Goal: Task Accomplishment & Management: Use online tool/utility

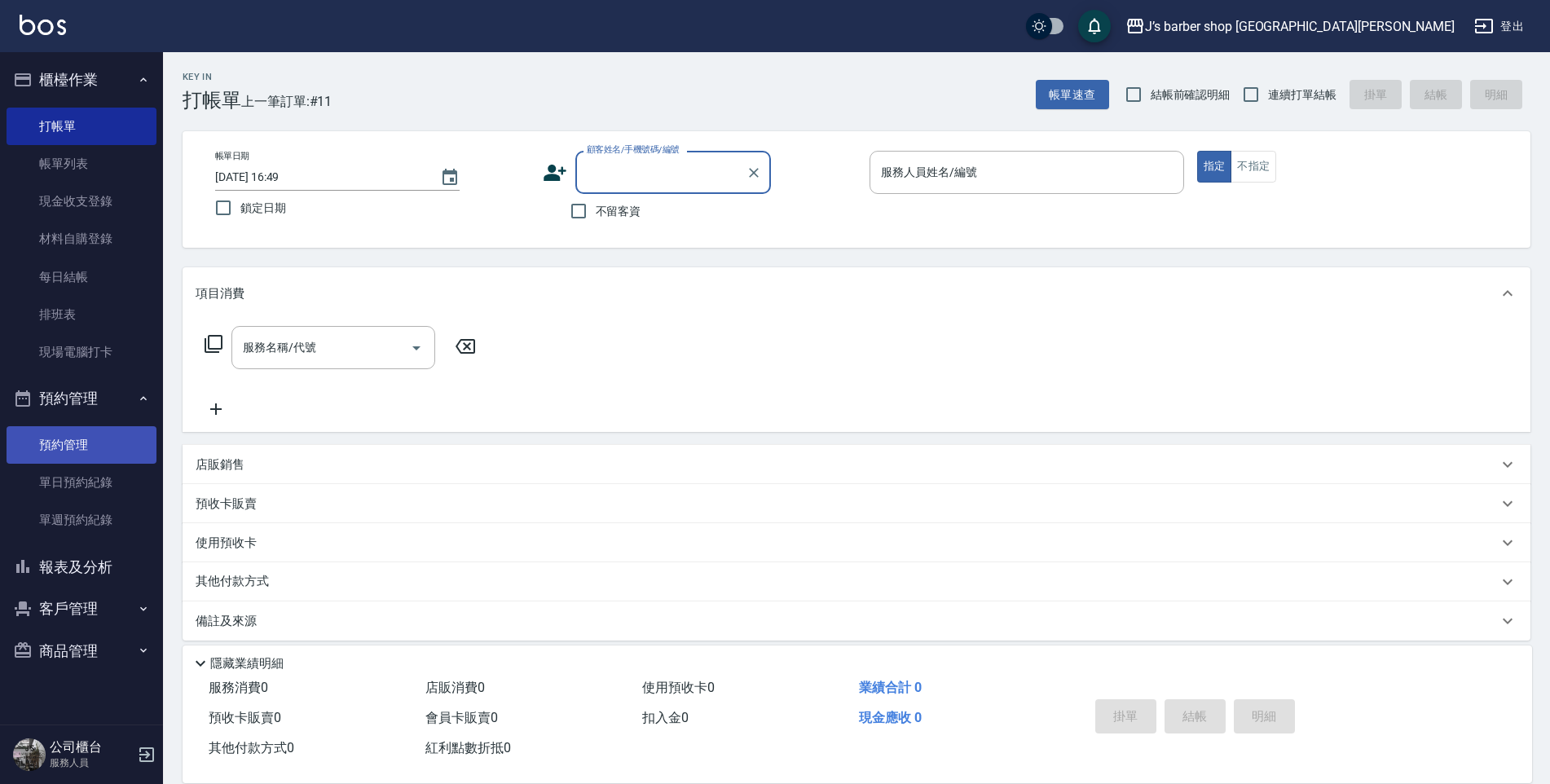
click at [121, 437] on link "預約管理" at bounding box center [82, 445] width 150 height 38
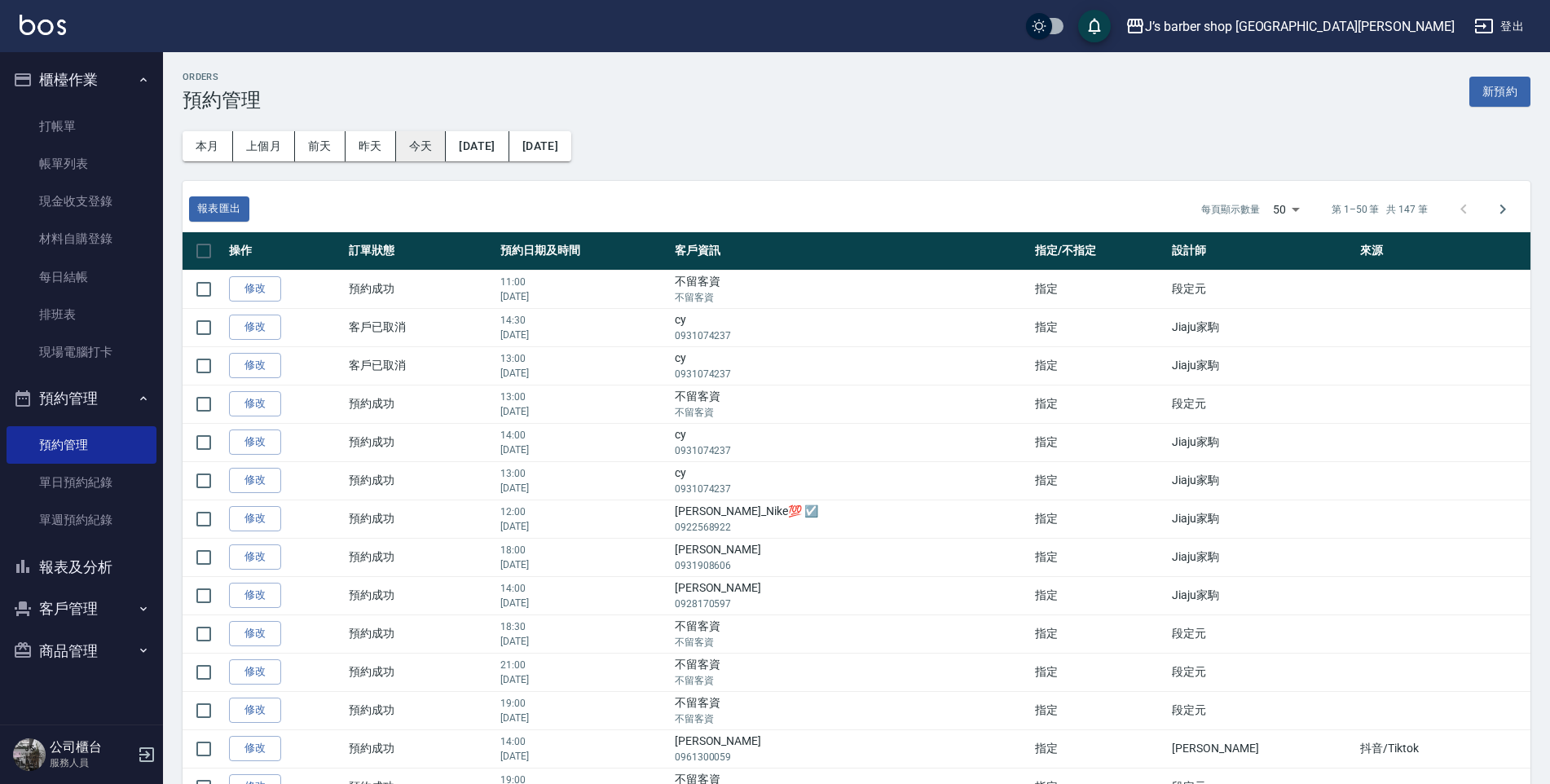
click at [419, 151] on button "今天" at bounding box center [421, 146] width 51 height 30
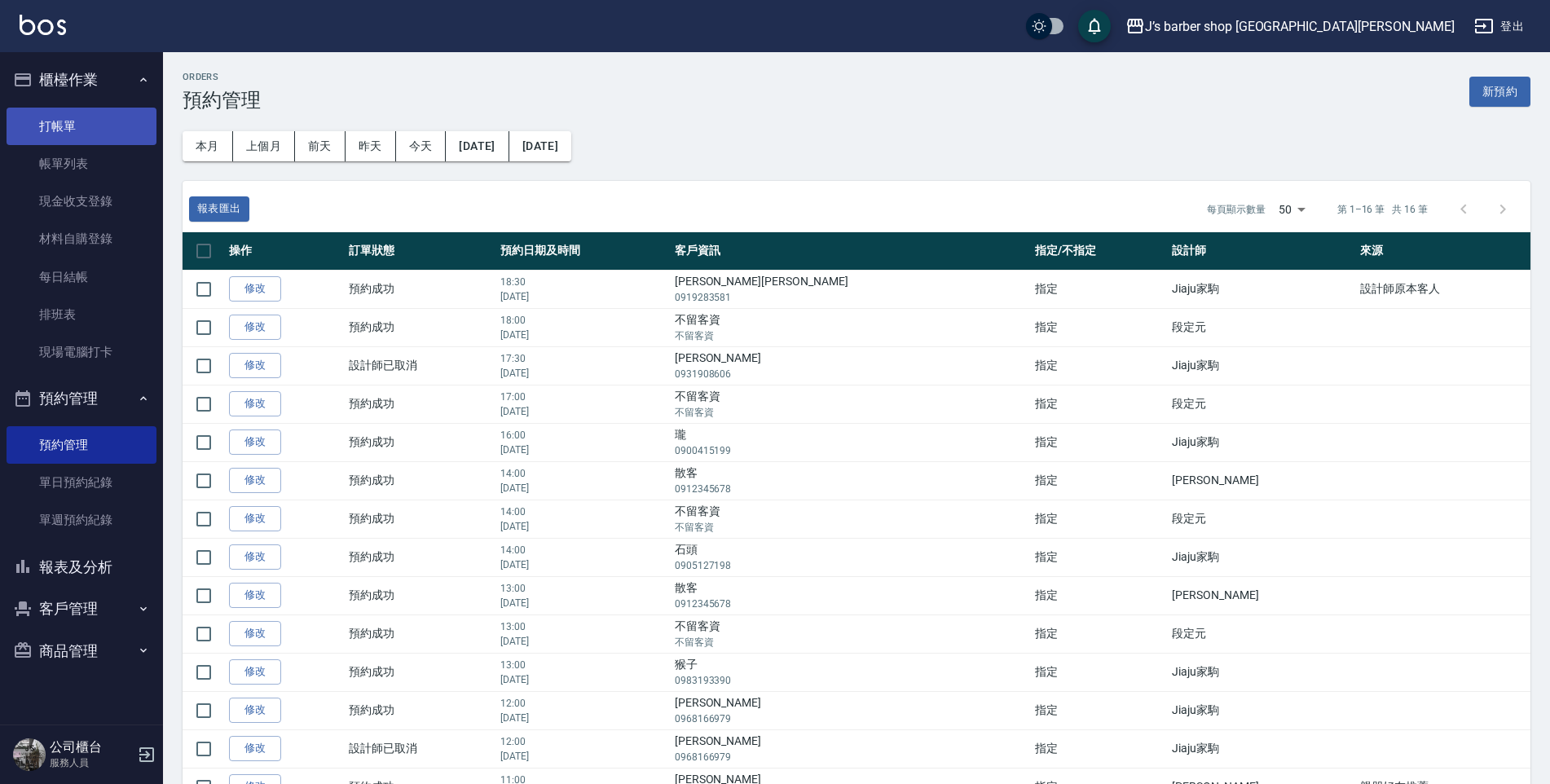
click at [43, 137] on link "打帳單" at bounding box center [82, 127] width 150 height 38
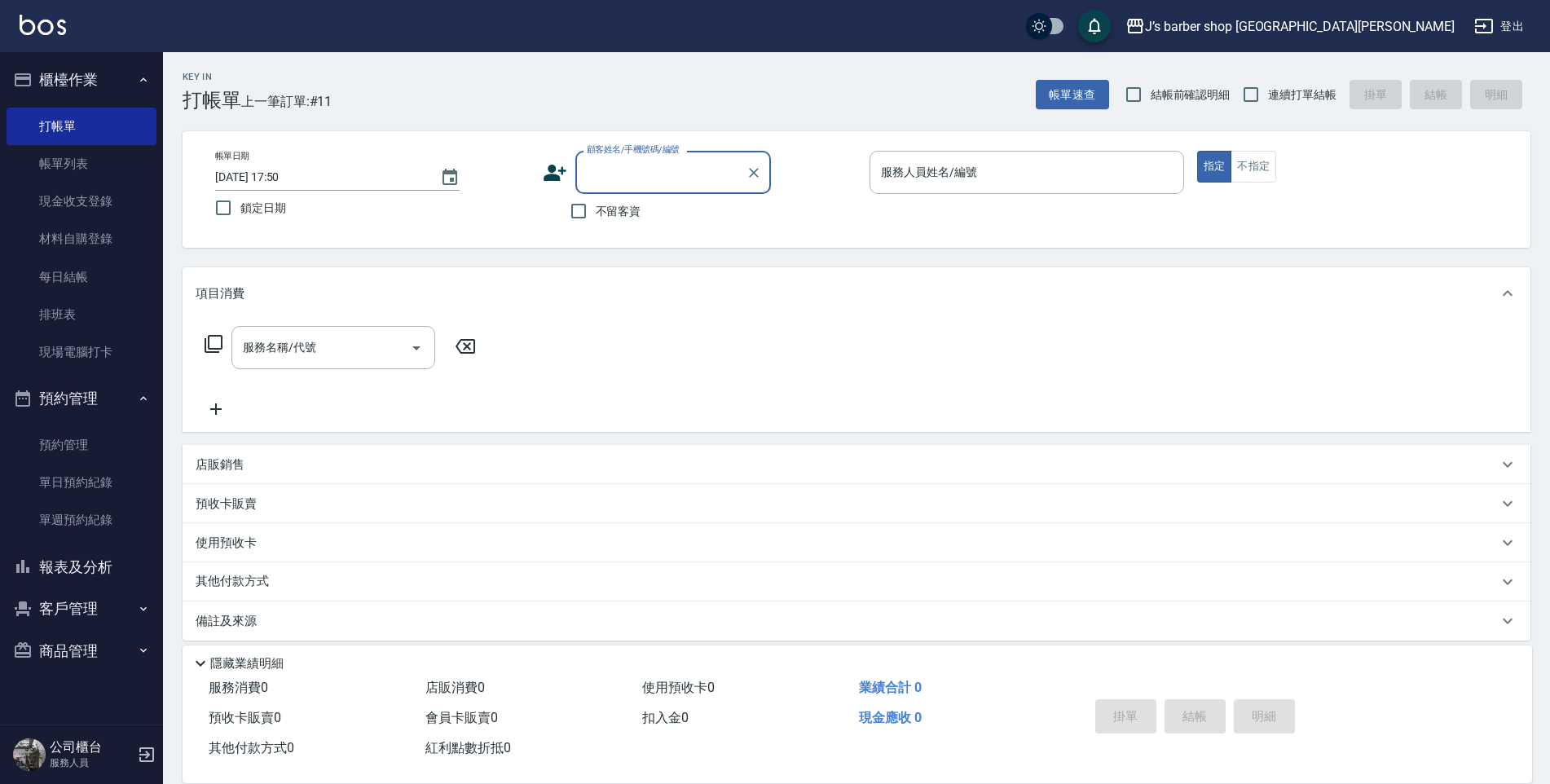
click at [665, 213] on div "不留客資" at bounding box center [657, 211] width 228 height 34
click at [617, 213] on span "不留客資" at bounding box center [619, 211] width 46 height 17
click at [596, 213] on input "不留客資" at bounding box center [579, 211] width 34 height 34
checkbox input "true"
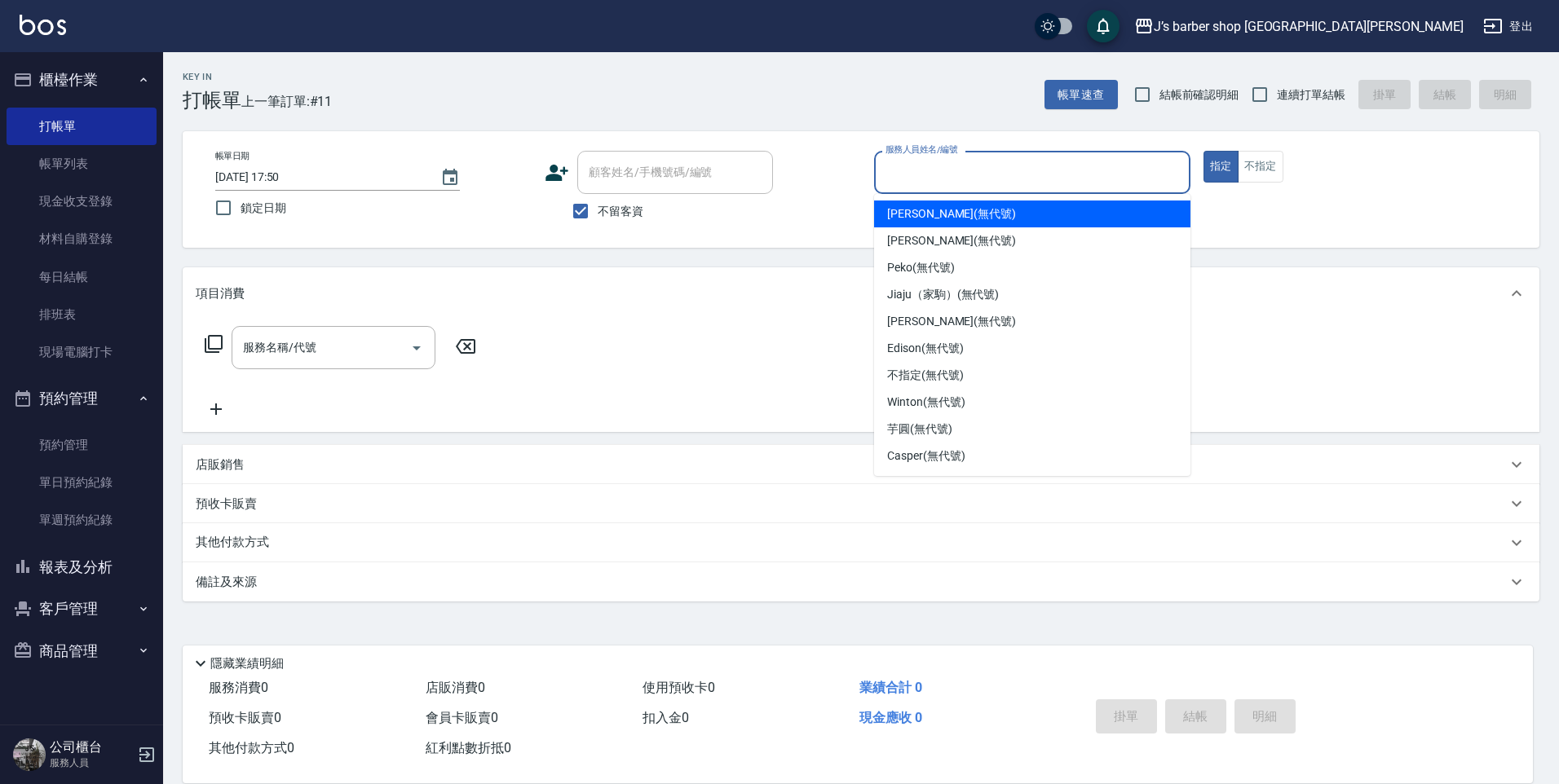
click at [965, 164] on input "服務人員姓名/編號" at bounding box center [1032, 172] width 302 height 29
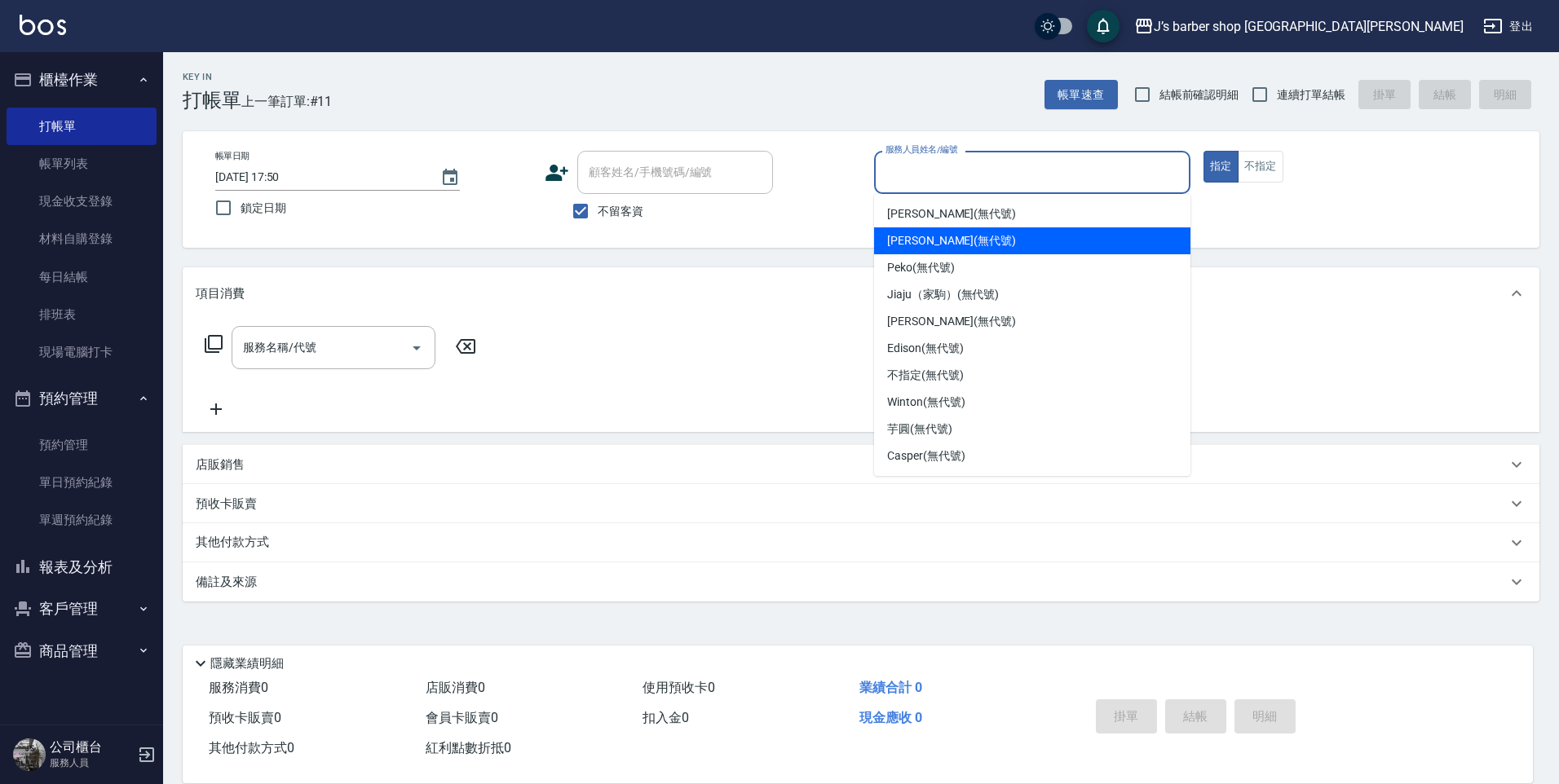
click at [951, 238] on span "[PERSON_NAME] (無代號)" at bounding box center [950, 240] width 129 height 17
type input "[PERSON_NAME](無代號)"
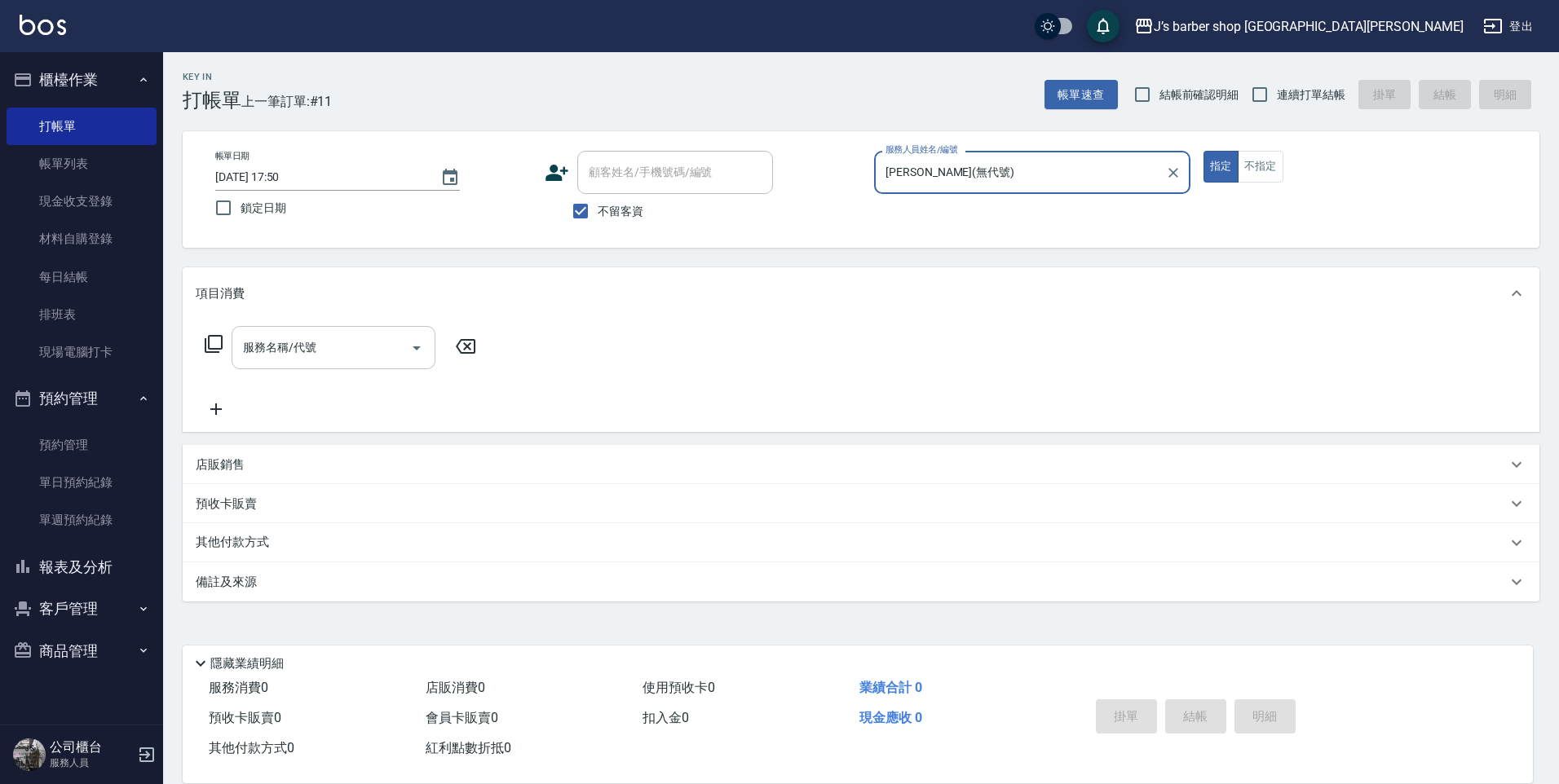
click at [372, 361] on input "服務名稱/代號" at bounding box center [321, 348] width 165 height 29
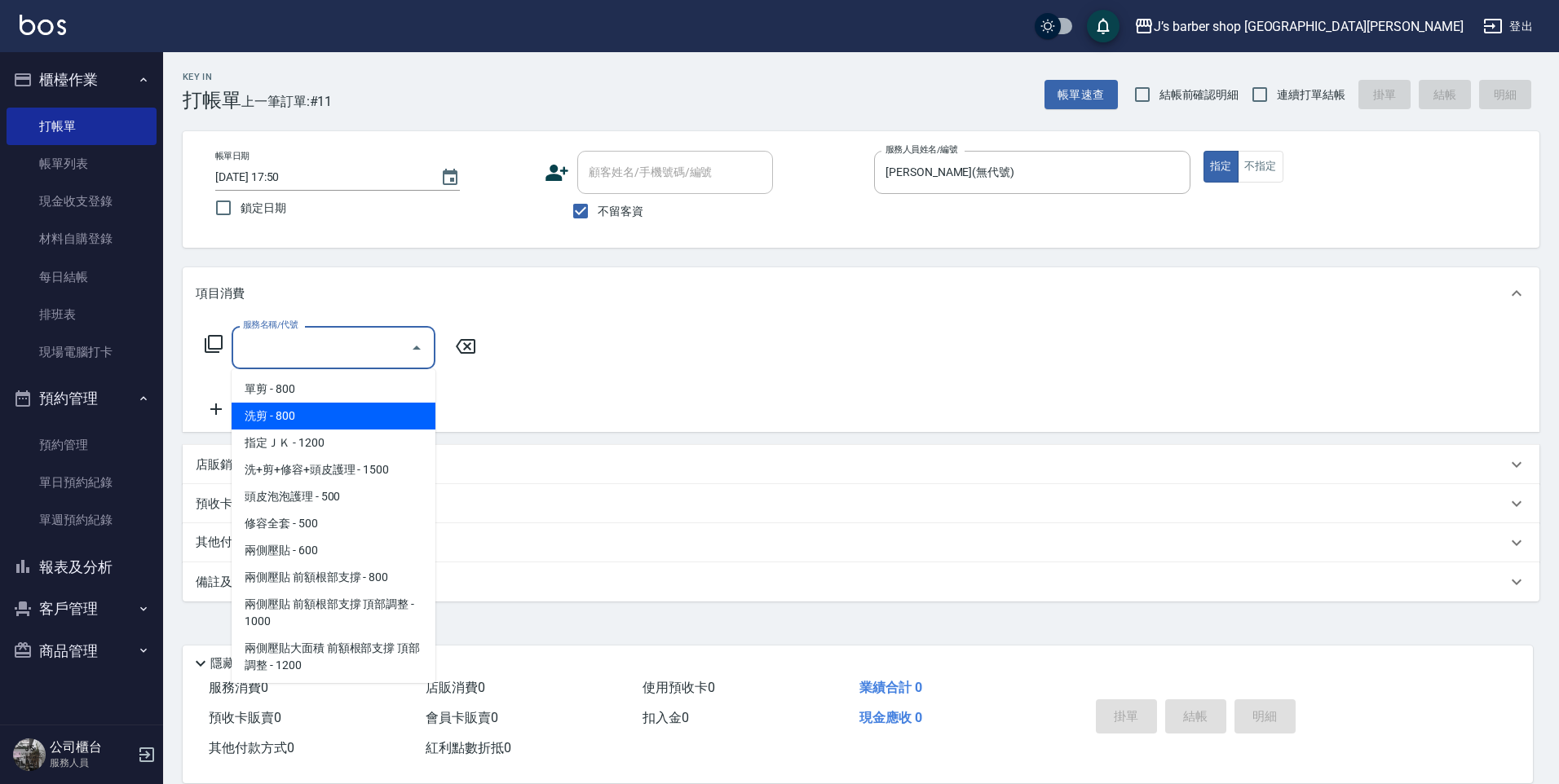
click at [369, 415] on span "洗剪 - 800" at bounding box center [334, 415] width 204 height 27
type input "洗剪(101)"
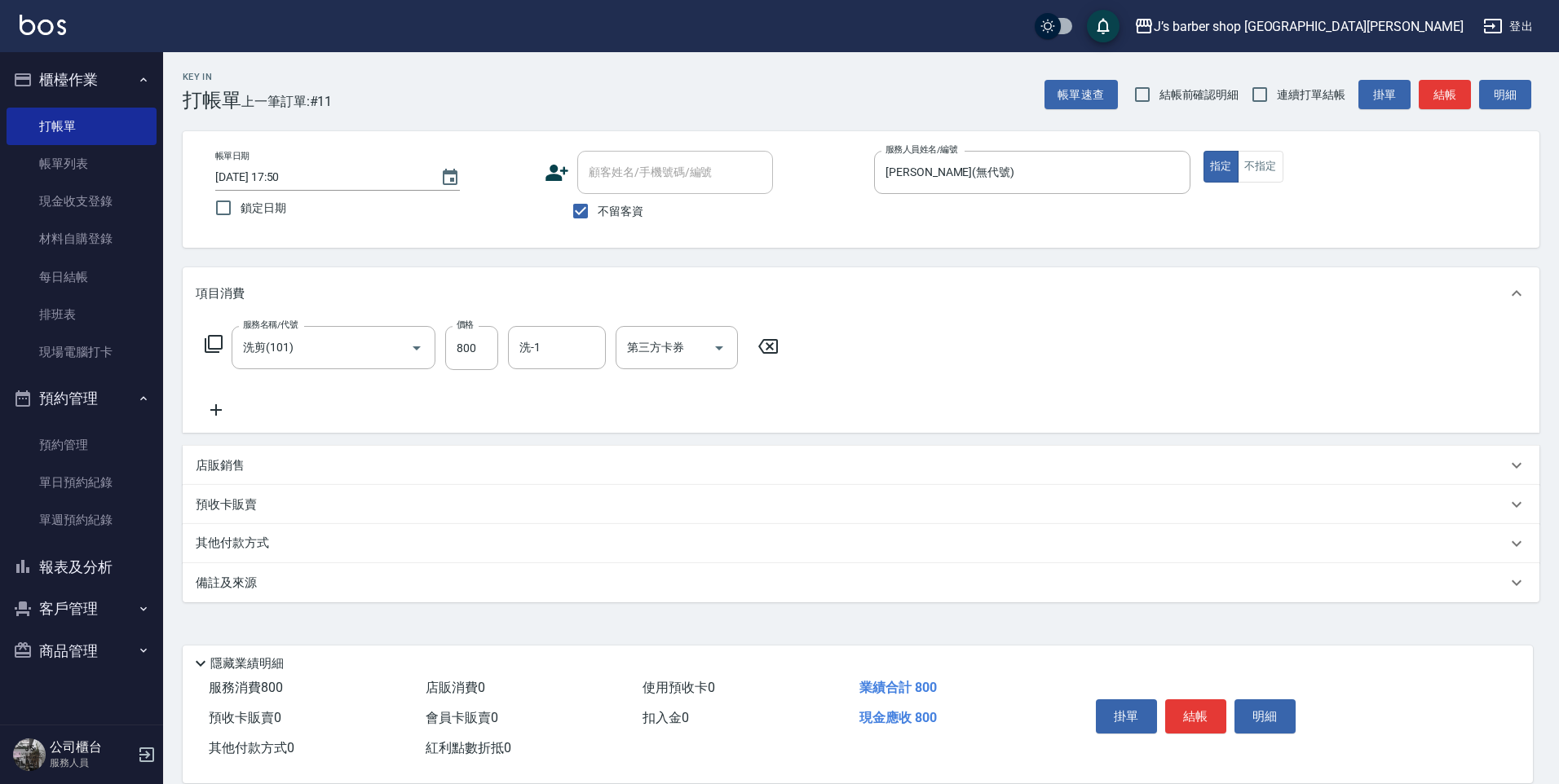
click at [392, 576] on div "備註及來源" at bounding box center [851, 582] width 1311 height 17
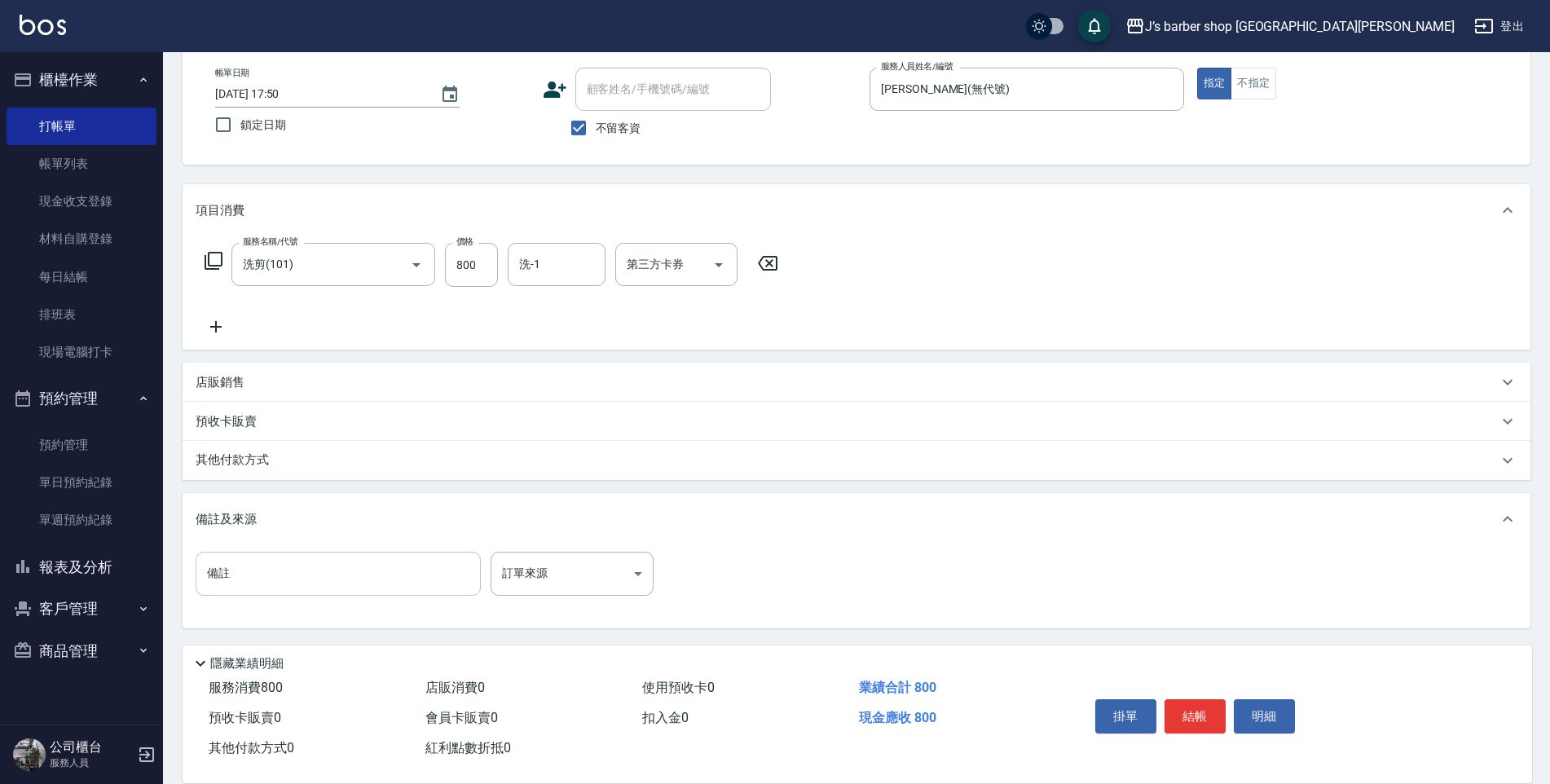
scroll to position [84, 0]
click at [352, 555] on input "備註" at bounding box center [338, 572] width 285 height 44
type input "5"
type input "轉帳"
click at [1196, 702] on button "結帳" at bounding box center [1195, 716] width 61 height 34
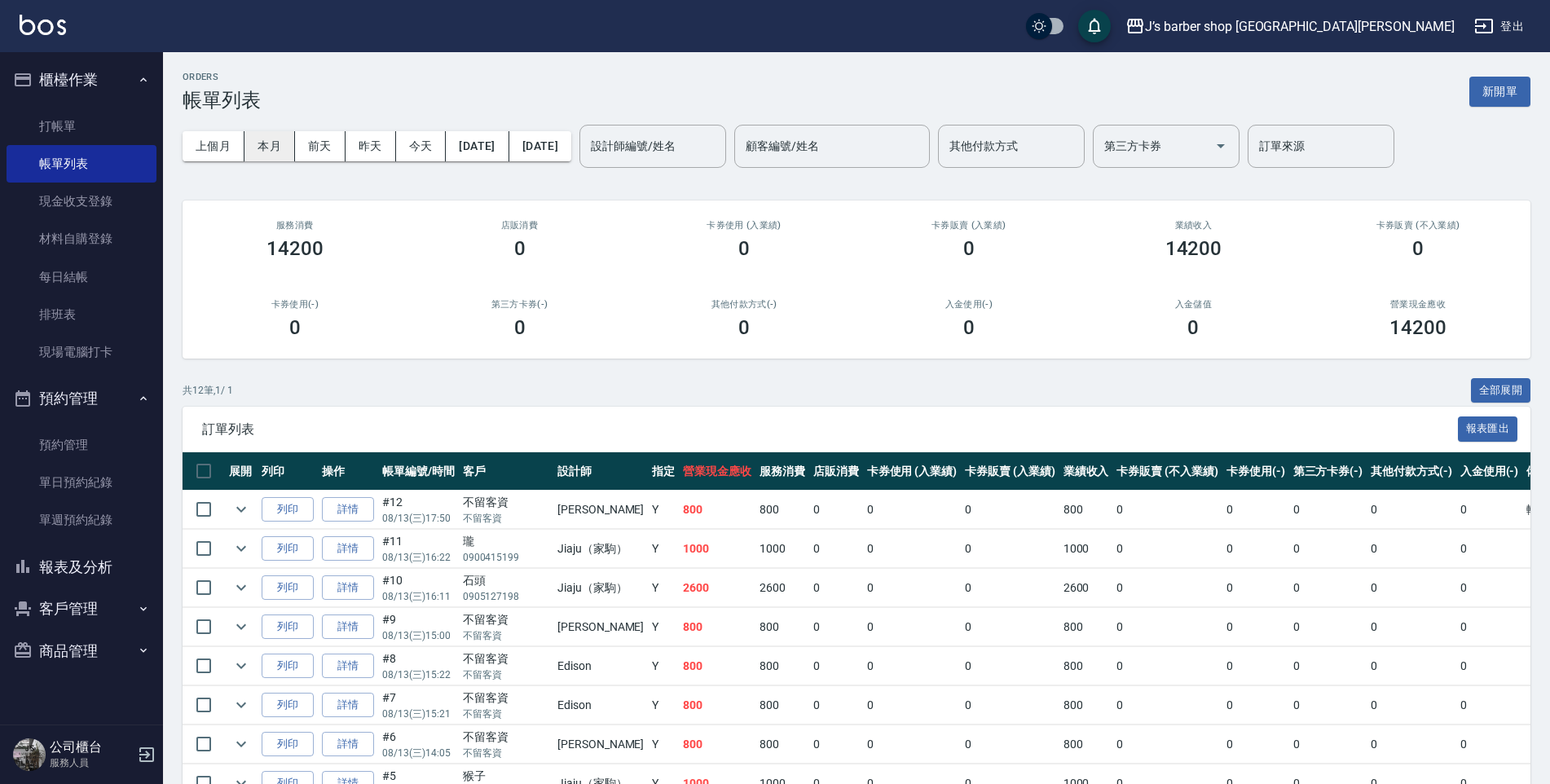
click at [263, 147] on button "本月" at bounding box center [270, 146] width 51 height 30
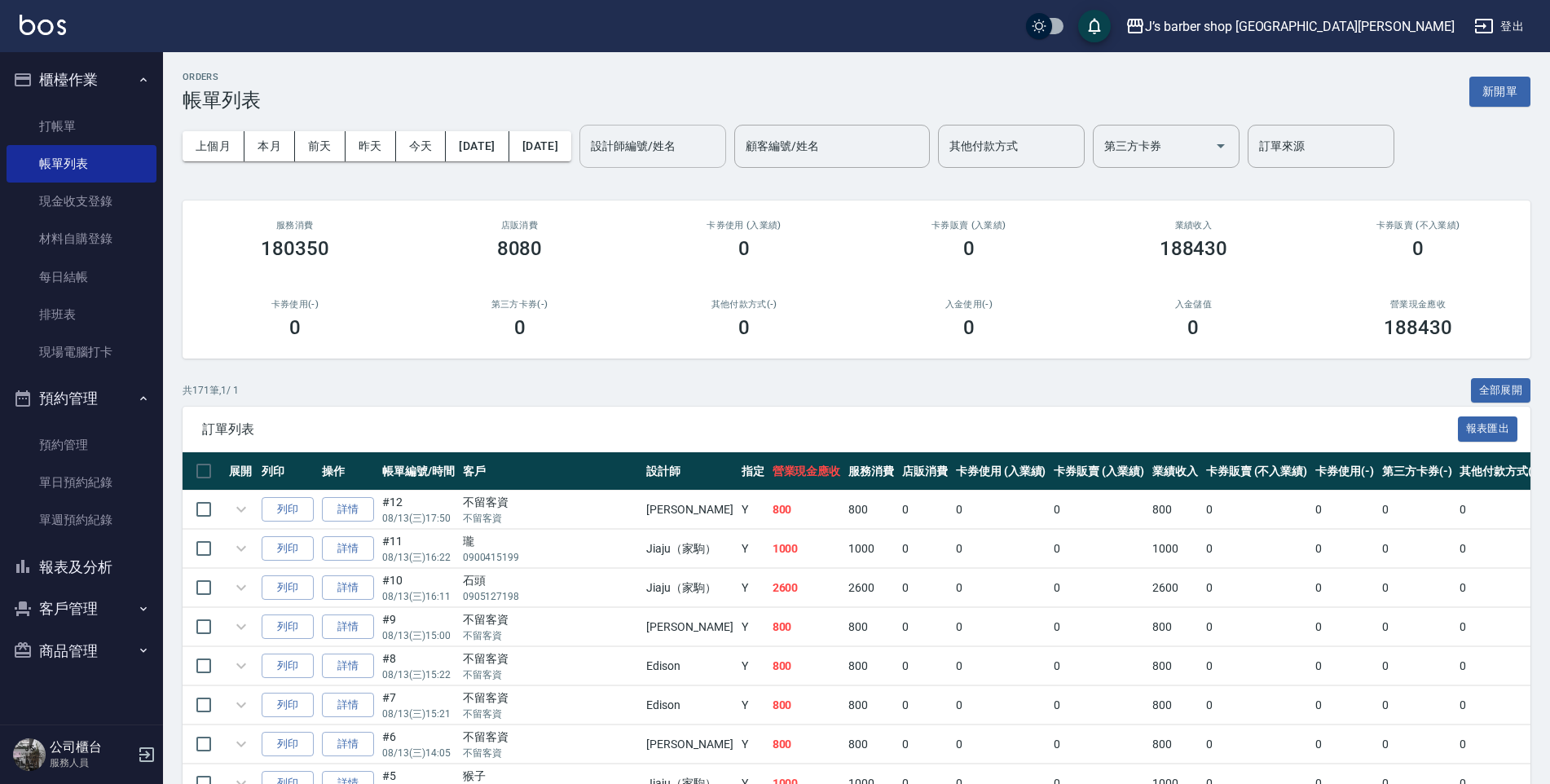
click at [694, 150] on div "設計師編號/姓名 設計師編號/姓名" at bounding box center [653, 146] width 147 height 43
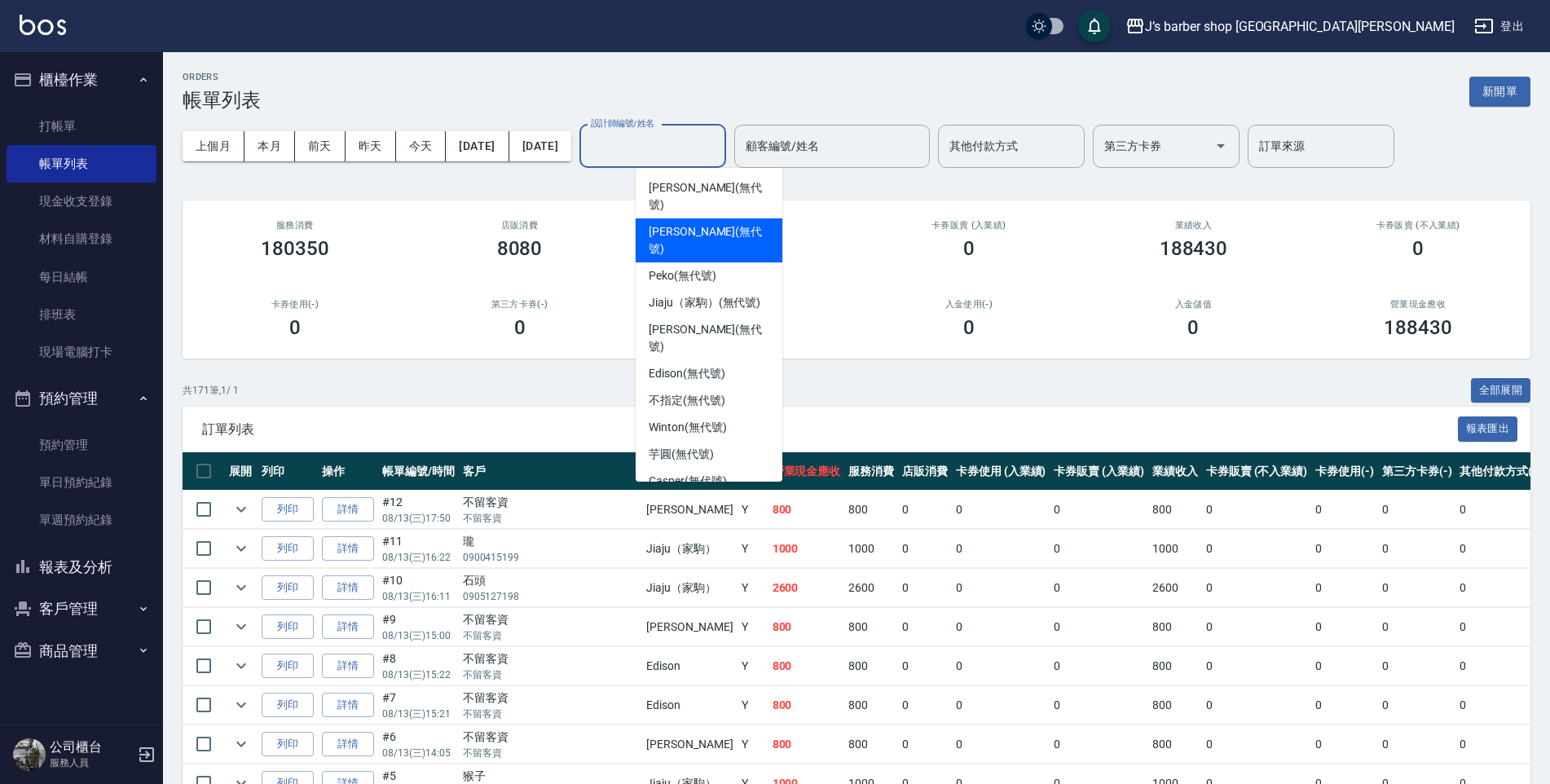
click at [696, 223] on span "[PERSON_NAME] (無代號)" at bounding box center [709, 240] width 121 height 34
type input "[PERSON_NAME](無代號)"
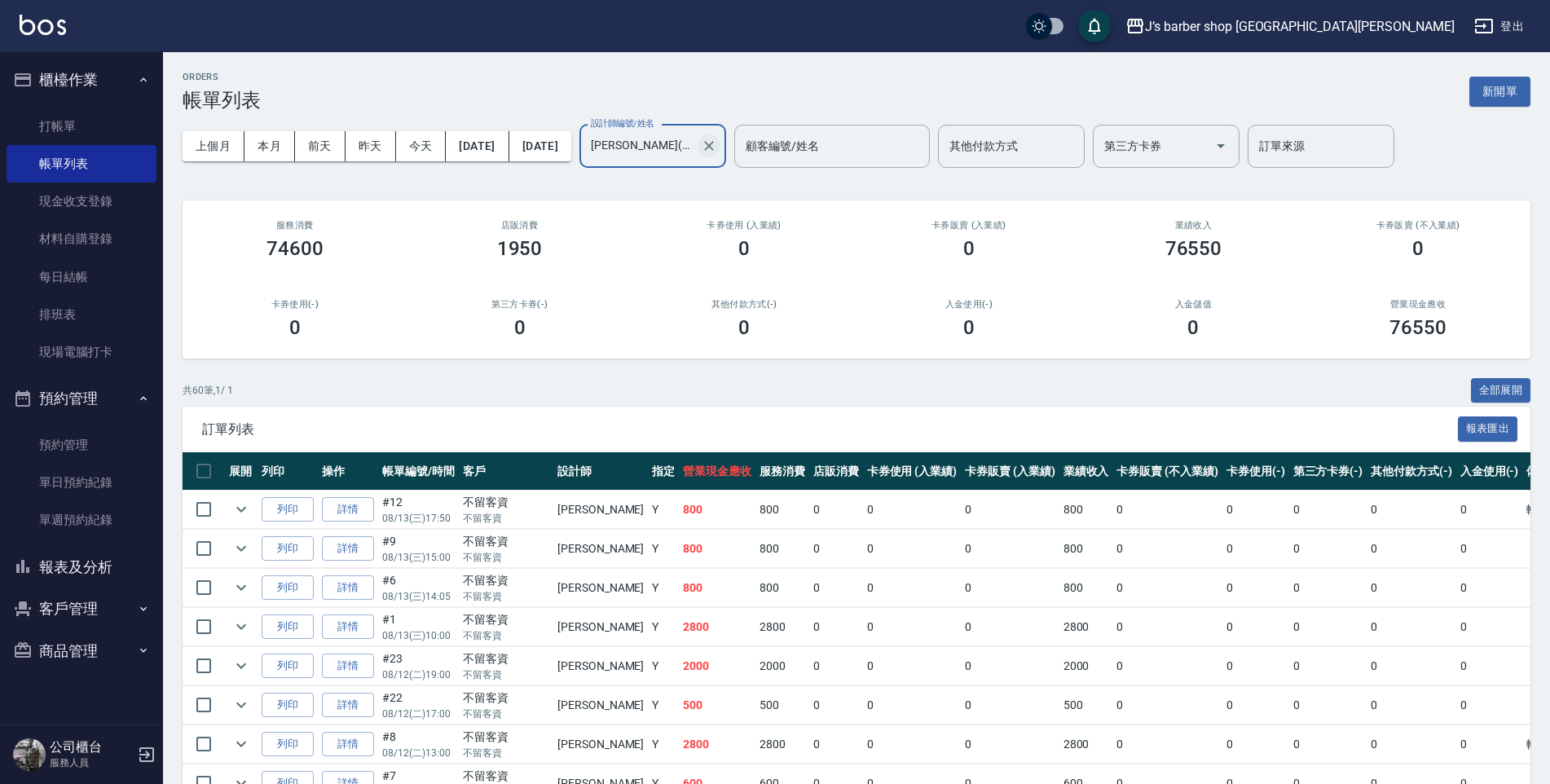
click at [718, 146] on icon "Clear" at bounding box center [709, 146] width 16 height 16
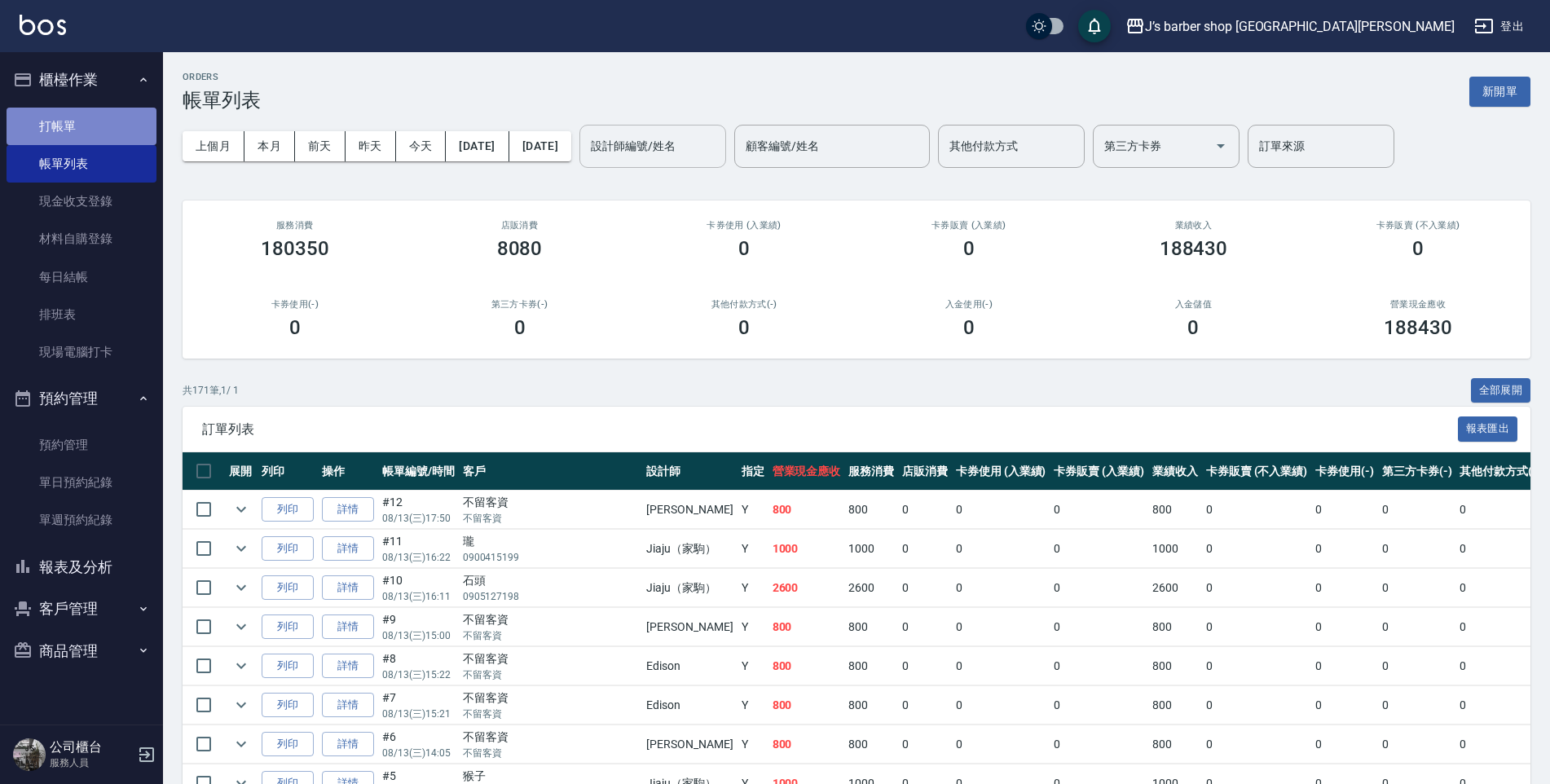
click at [52, 124] on link "打帳單" at bounding box center [82, 127] width 150 height 38
